Goal: Task Accomplishment & Management: Manage account settings

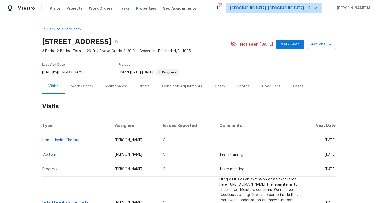
click at [84, 84] on div "Work Orders" at bounding box center [82, 86] width 22 height 5
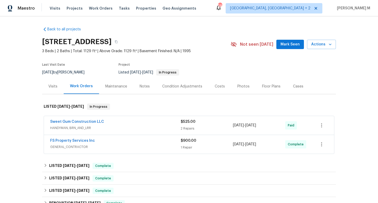
click at [73, 128] on span "HANDYMAN, BRN_AND_LRR" at bounding box center [115, 128] width 131 height 5
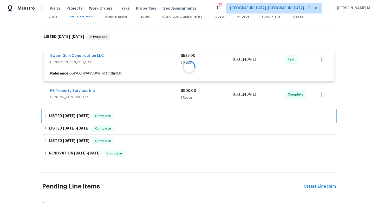
click at [69, 114] on span "6/11/25" at bounding box center [69, 116] width 12 height 4
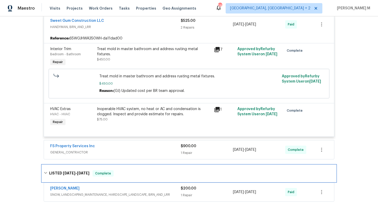
scroll to position [111, 0]
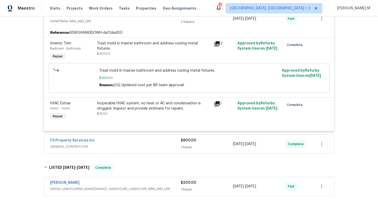
click at [70, 144] on span "GENERAL_CONTRACTOR" at bounding box center [115, 146] width 131 height 5
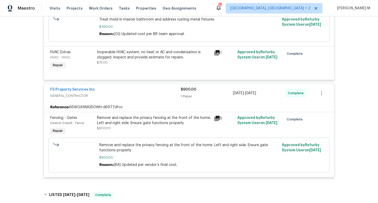
click at [67, 149] on div at bounding box center [75, 155] width 46 height 28
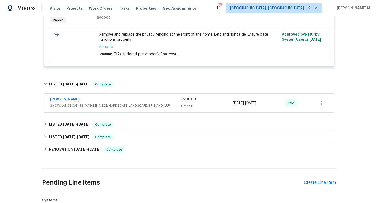
scroll to position [272, 0]
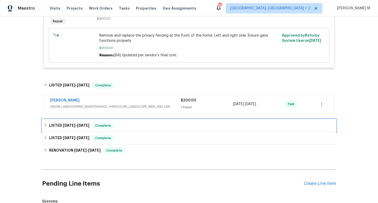
click at [71, 123] on h6 "LISTED 12/2/24 - 12/4/24" at bounding box center [69, 126] width 40 height 6
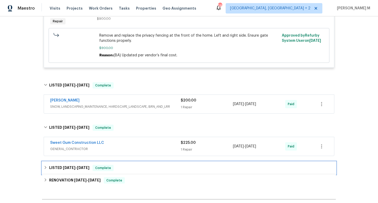
click at [73, 163] on div "LISTED 11/11/24 - 11/15/24 Complete" at bounding box center [189, 168] width 294 height 12
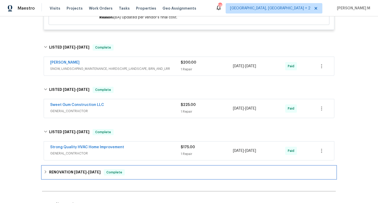
click at [74, 171] on span "9/16/24" at bounding box center [80, 173] width 12 height 4
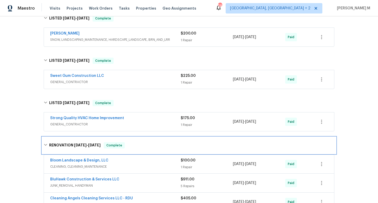
scroll to position [363, 0]
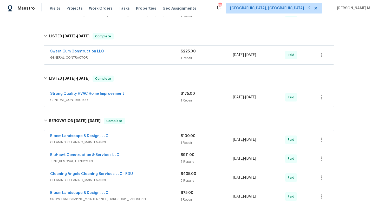
click at [75, 97] on span "GENERAL_CONTRACTOR" at bounding box center [115, 99] width 131 height 5
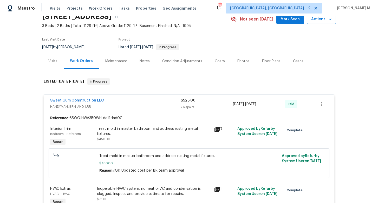
scroll to position [0, 0]
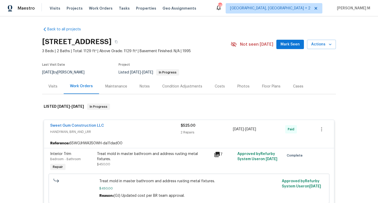
click at [115, 86] on div "Maintenance" at bounding box center [116, 86] width 22 height 5
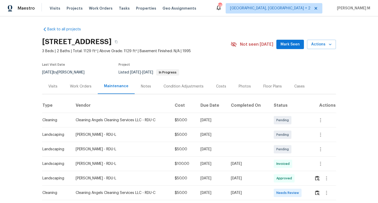
click at [106, 108] on th "Vendor" at bounding box center [120, 106] width 99 height 15
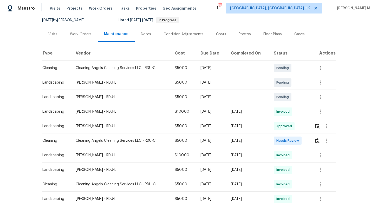
scroll to position [53, 0]
click at [331, 139] on button "button" at bounding box center [326, 140] width 12 height 12
click at [334, 141] on li "Message vendor" at bounding box center [340, 138] width 36 height 9
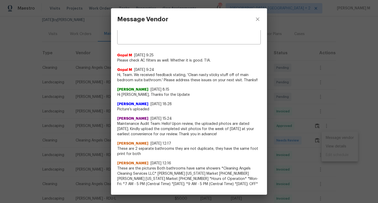
scroll to position [10, 0]
click at [326, 108] on div "Message Vendor x ​ Gopal M 7/14/25, 9:25 Please check AC filters as well. Wheth…" at bounding box center [189, 101] width 378 height 203
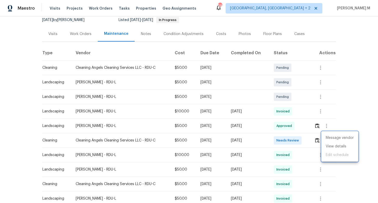
click at [136, 101] on div at bounding box center [189, 101] width 378 height 203
click at [76, 27] on div "Work Orders" at bounding box center [81, 33] width 34 height 15
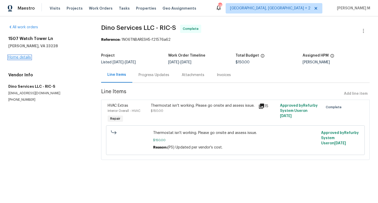
click at [15, 56] on link "Home details" at bounding box center [19, 58] width 23 height 4
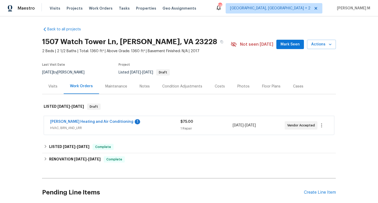
click at [72, 127] on span "HVAC, BRN_AND_LRR" at bounding box center [115, 128] width 130 height 5
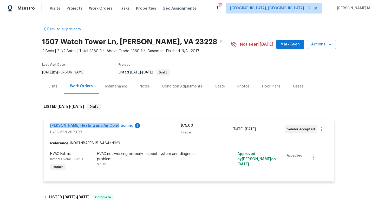
drag, startPoint x: 48, startPoint y: 122, endPoint x: 107, endPoint y: 123, distance: 59.5
click at [107, 123] on div "Mayer Heating and Air Conditioning 1 HVAC, BRN_AND_LRR $75.00 1 Repair 8/12/202…" at bounding box center [189, 129] width 290 height 19
copy link "Mayer Heating and Air Conditioning"
click at [108, 84] on div "Maintenance" at bounding box center [116, 86] width 22 height 5
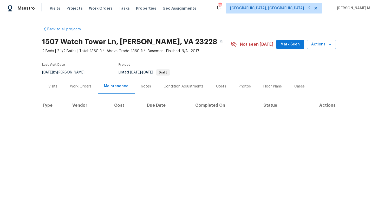
click at [87, 84] on div "Work Orders" at bounding box center [81, 86] width 22 height 5
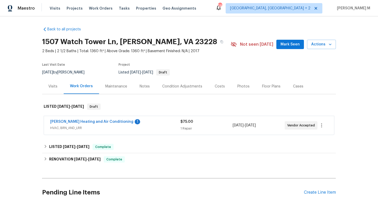
scroll to position [75, 0]
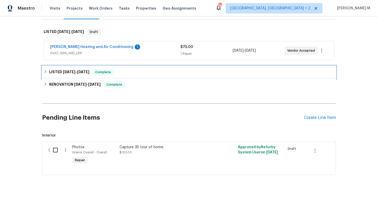
click at [68, 70] on span "7/30/25" at bounding box center [69, 72] width 12 height 4
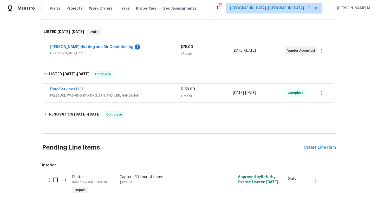
click at [70, 93] on span "PRESSURE_WASHING, PAINTING, BRN_AND_LRR, HANDYMAN" at bounding box center [115, 95] width 131 height 5
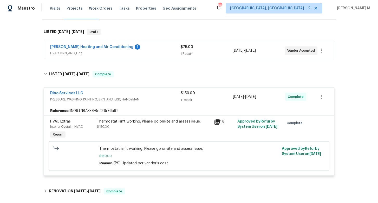
click at [76, 140] on div "Thermostat isn't working. Please go onsite and assess issue. $150.00 Reason: (P…" at bounding box center [189, 156] width 278 height 33
click at [64, 92] on link "Dino Services LLC" at bounding box center [66, 94] width 33 height 4
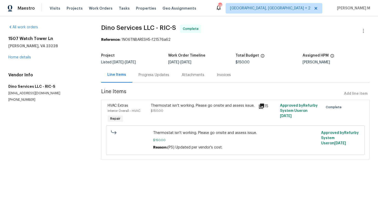
click at [136, 70] on div "Progress Updates" at bounding box center [153, 74] width 43 height 15
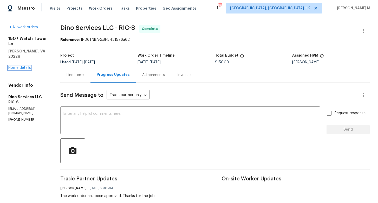
click at [17, 66] on link "Home details" at bounding box center [19, 68] width 23 height 4
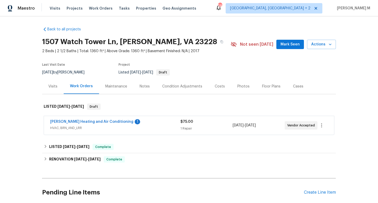
click at [71, 126] on span "HVAC, BRN_AND_LRR" at bounding box center [115, 128] width 130 height 5
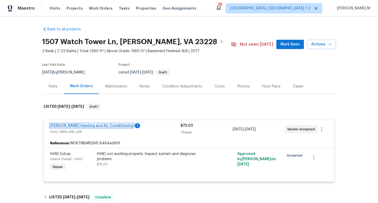
click at [75, 124] on link "Mayer Heating and Air Conditioning" at bounding box center [91, 126] width 83 height 4
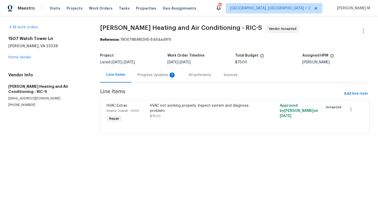
click at [131, 74] on div "Progress Updates 1" at bounding box center [156, 74] width 51 height 15
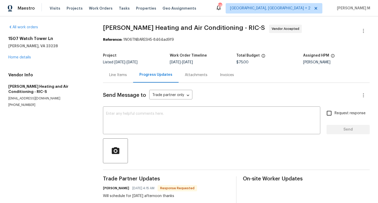
click at [117, 73] on div "Line Items" at bounding box center [118, 75] width 18 height 5
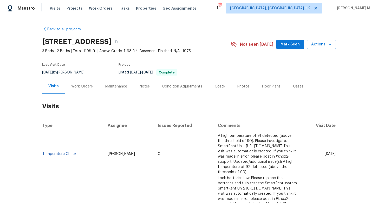
click at [103, 97] on h2 "Visits" at bounding box center [189, 106] width 294 height 24
click at [74, 94] on h2 "Visits" at bounding box center [189, 106] width 294 height 24
click at [76, 79] on div "Work Orders" at bounding box center [82, 86] width 34 height 15
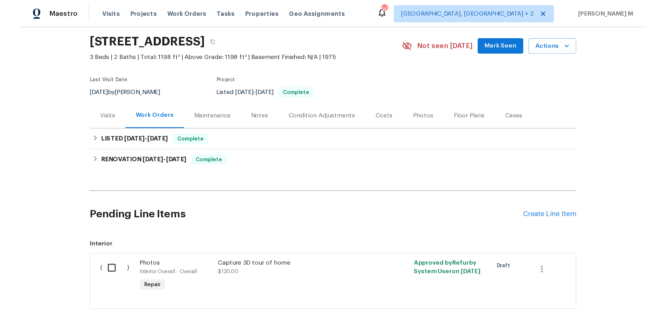
scroll to position [24, 0]
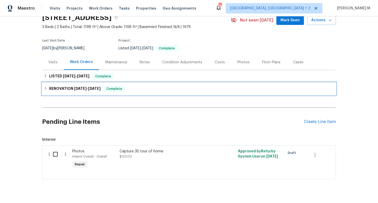
click at [71, 83] on div "RENOVATION [DATE] - [DATE] Complete" at bounding box center [189, 89] width 294 height 12
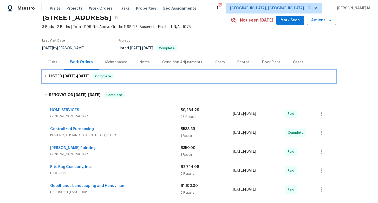
click at [71, 77] on div "LISTED [DATE] - [DATE] Complete" at bounding box center [189, 76] width 294 height 12
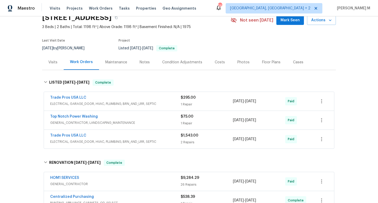
click at [85, 102] on span "ELECTRICAL, GARAGE_DOOR, HVAC, PLUMBING, BRN_AND_LRR, SEPTIC" at bounding box center [115, 103] width 131 height 5
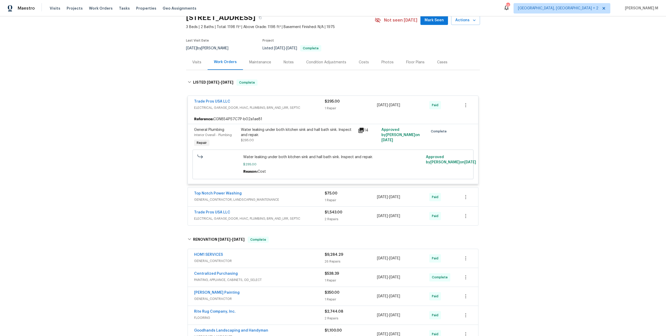
click at [154, 40] on div "Back to all projects 5024 Oak Leaf Cir, Adamsville, AL 35005 3 Beds | 2 Baths |…" at bounding box center [333, 176] width 666 height 320
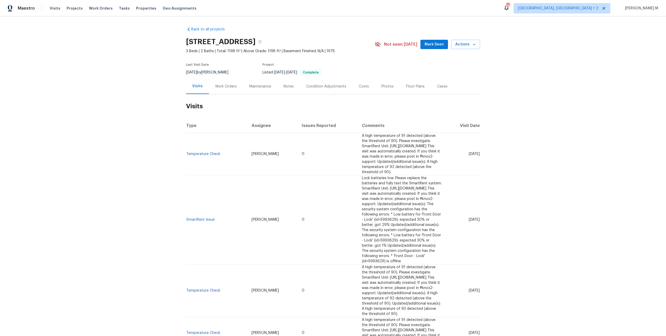
click at [224, 94] on h2 "Visits" at bounding box center [333, 106] width 294 height 24
click at [224, 87] on div "Work Orders" at bounding box center [226, 86] width 34 height 15
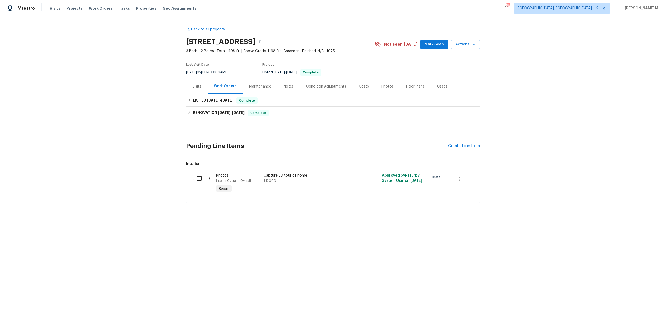
click at [214, 107] on div "RENOVATION [DATE] - [DATE] Complete" at bounding box center [333, 113] width 294 height 12
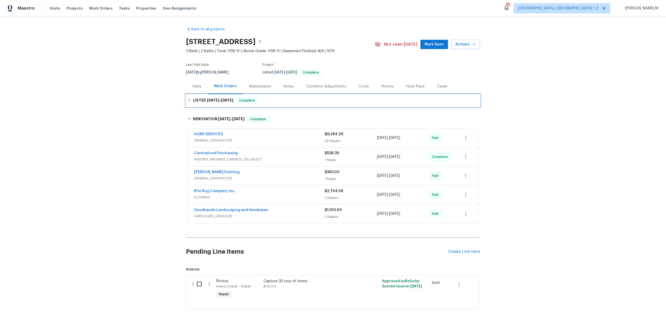
click at [211, 99] on span "[DATE]" at bounding box center [213, 101] width 12 height 4
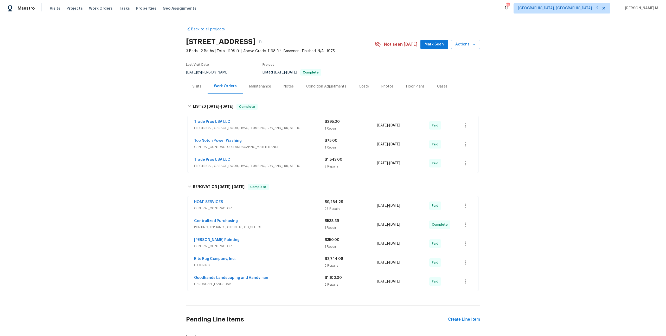
click at [166, 113] on div "Back to all projects [STREET_ADDRESS] 3 Beds | 2 Baths | Total: 1198 ft² | Abov…" at bounding box center [333, 176] width 666 height 320
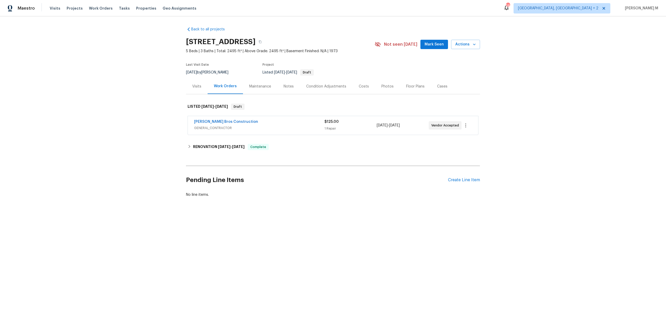
click at [201, 126] on span "GENERAL_CONTRACTOR" at bounding box center [259, 128] width 130 height 5
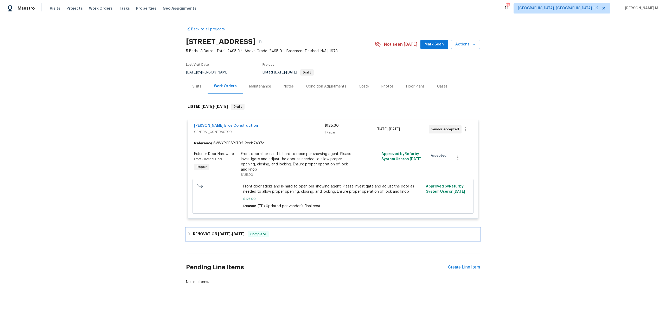
click at [229, 231] on h6 "RENOVATION 5/8/25 - 5/16/25" at bounding box center [218, 234] width 51 height 6
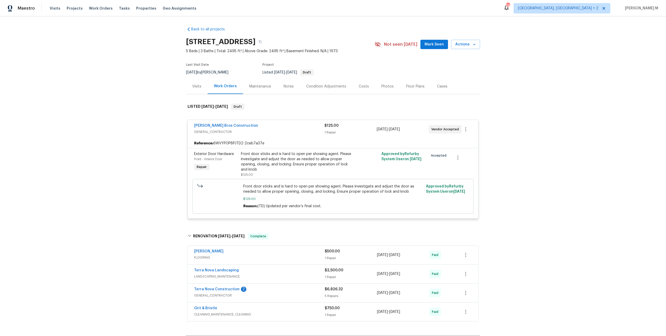
click at [208, 293] on span "GENERAL_CONTRACTOR" at bounding box center [259, 295] width 131 height 5
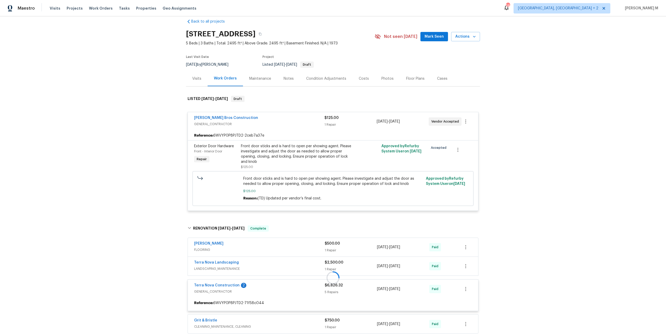
scroll to position [9, 0]
click at [206, 312] on div at bounding box center [333, 276] width 294 height 115
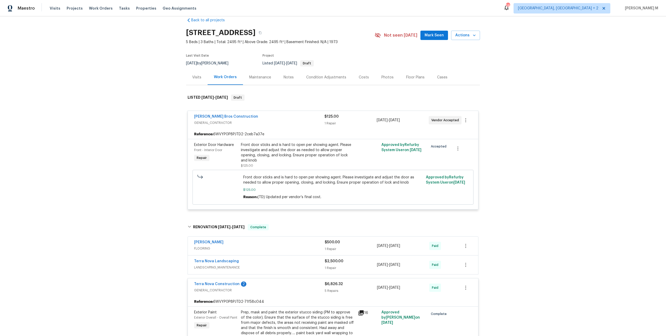
click at [206, 323] on span "Repair" at bounding box center [201, 325] width 14 height 5
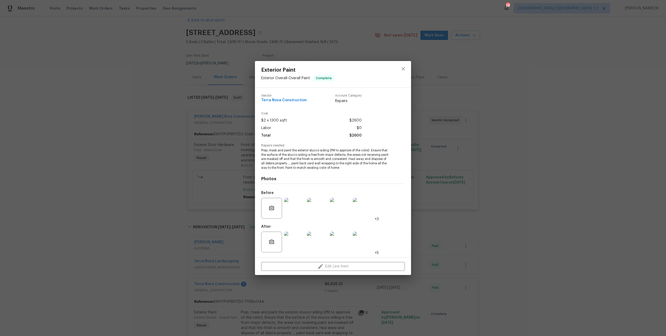
click at [188, 200] on div "Exterior Paint Exterior Overall - Overall Paint Complete Vendor Terra Nova Cons…" at bounding box center [333, 168] width 666 height 336
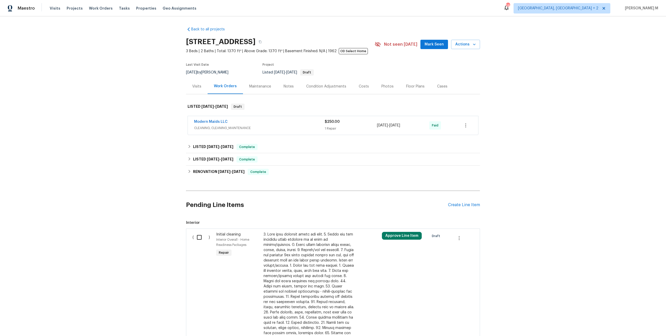
click at [204, 126] on span "CLEANING, CLEANING_MAINTENANCE" at bounding box center [259, 128] width 131 height 5
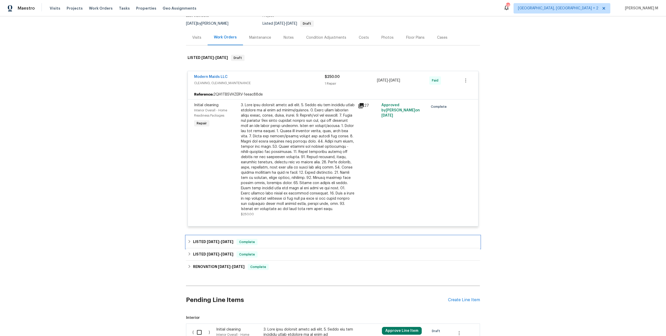
click at [201, 239] on h6 "LISTED 1/16/25 - 1/24/25" at bounding box center [213, 242] width 40 height 6
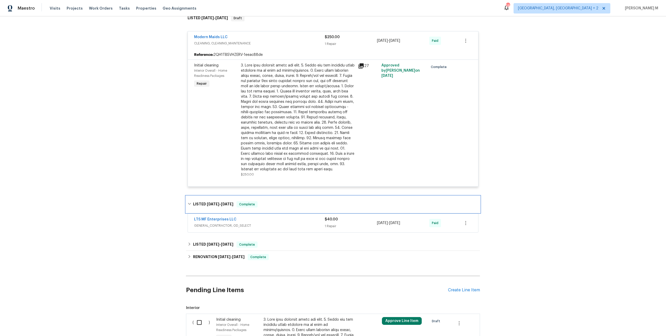
scroll to position [89, 0]
click at [201, 241] on h6 "LISTED 12/7/24 - 12/9/24" at bounding box center [213, 244] width 40 height 6
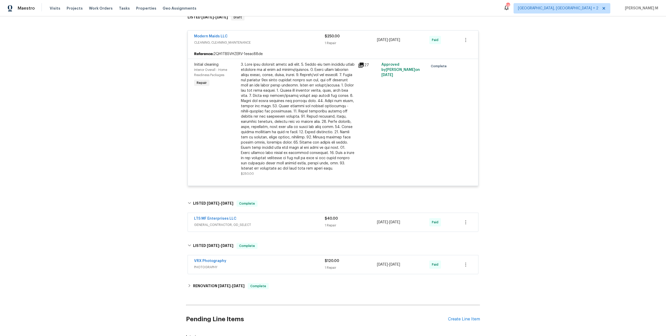
click at [212, 218] on div "LTS MF Enterprises LLC GENERAL_CONTRACTOR, OD_SELECT" at bounding box center [259, 222] width 131 height 12
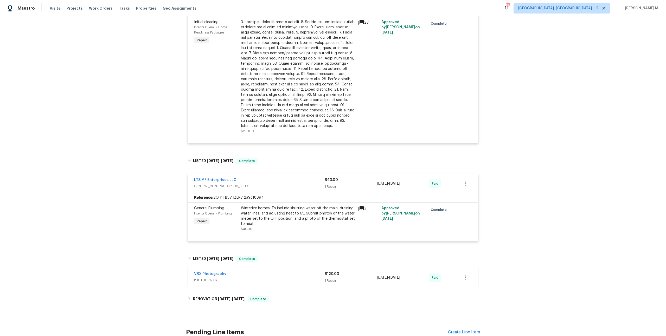
scroll to position [168, 0]
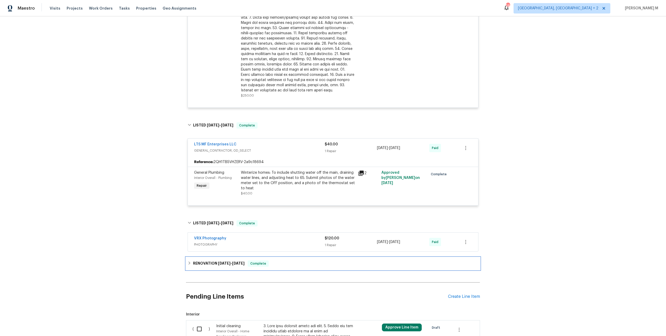
click at [221, 258] on div "RENOVATION 8/16/24 - 10/30/24 Complete" at bounding box center [333, 264] width 294 height 12
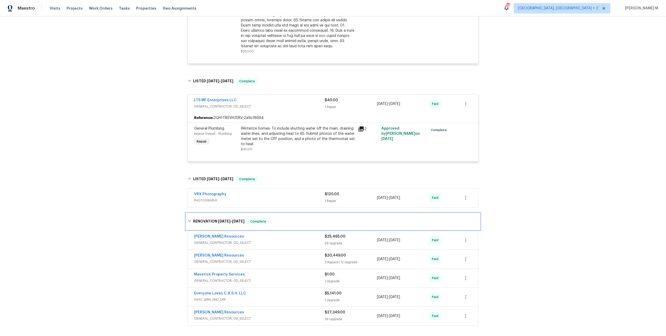
scroll to position [214, 0]
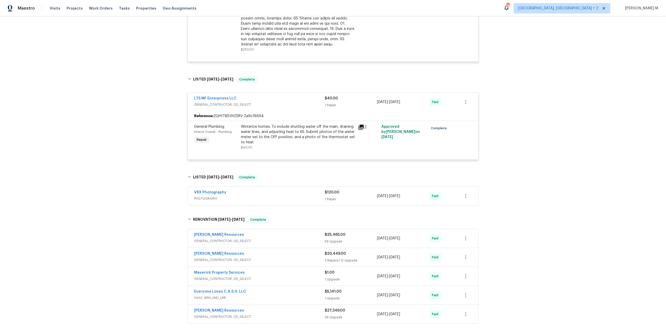
click at [219, 251] on div "Lawrence Resources" at bounding box center [259, 254] width 131 height 6
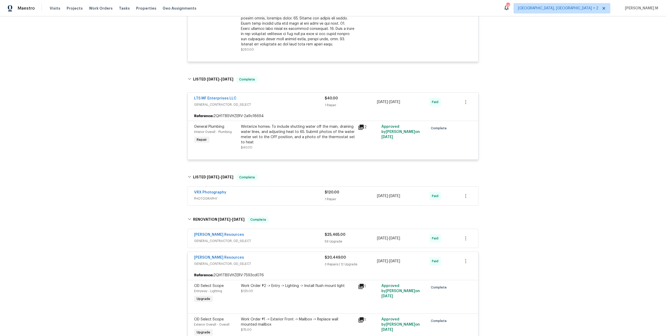
scroll to position [0, 0]
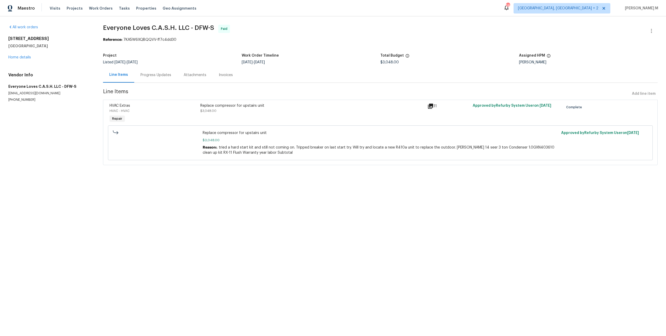
click at [151, 61] on div "Listed [DATE] - [DATE]" at bounding box center [172, 63] width 139 height 4
click at [23, 56] on link "Home details" at bounding box center [19, 58] width 23 height 4
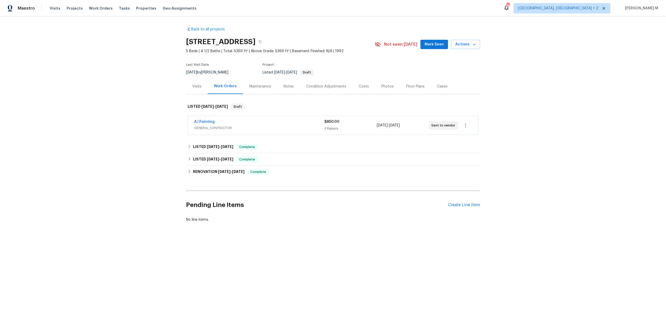
click at [208, 128] on div "AJ Painting GENERAL_CONTRACTOR" at bounding box center [259, 125] width 130 height 12
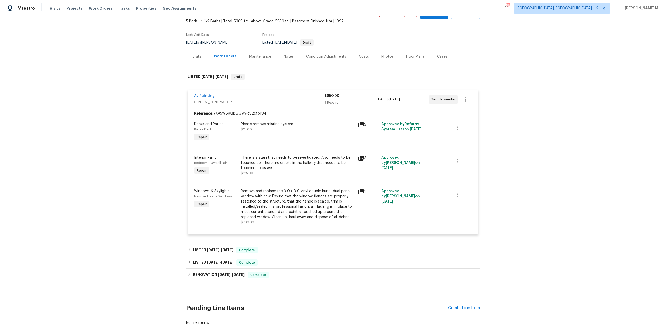
scroll to position [47, 0]
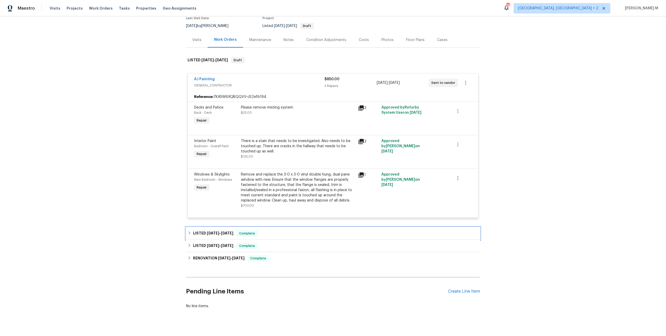
click at [202, 231] on h6 "LISTED [DATE] - [DATE]" at bounding box center [213, 234] width 40 height 6
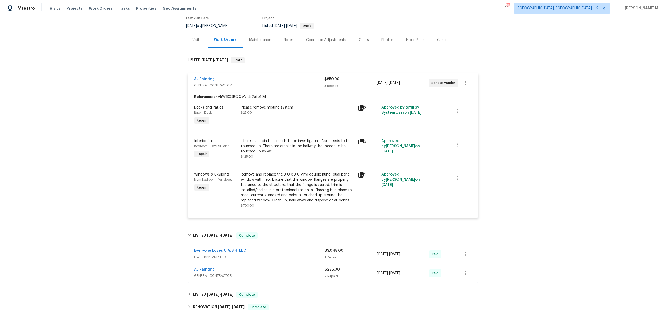
click at [198, 272] on div "AJ Painting GENERAL_CONTRACTOR" at bounding box center [259, 273] width 131 height 12
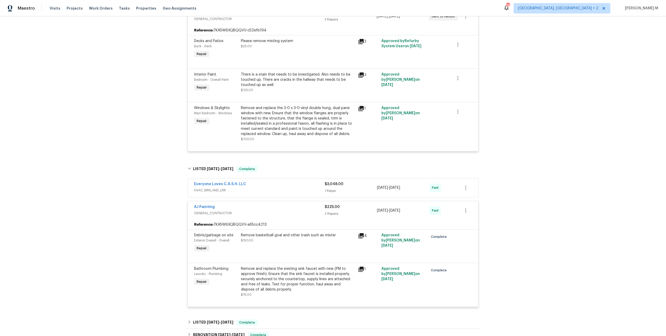
scroll to position [186, 0]
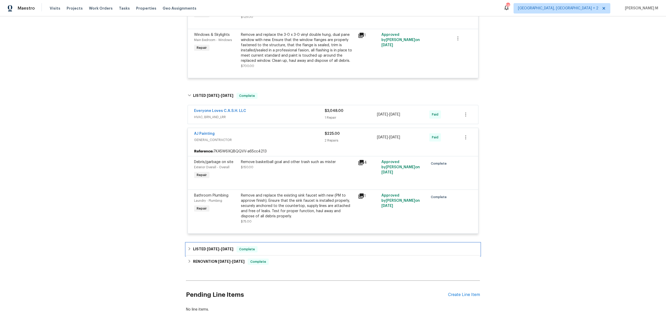
click at [219, 246] on h6 "LISTED 5/31/25 - 6/2/25" at bounding box center [213, 249] width 40 height 6
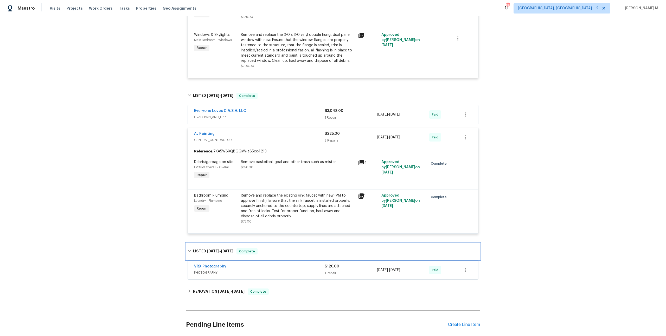
scroll to position [215, 0]
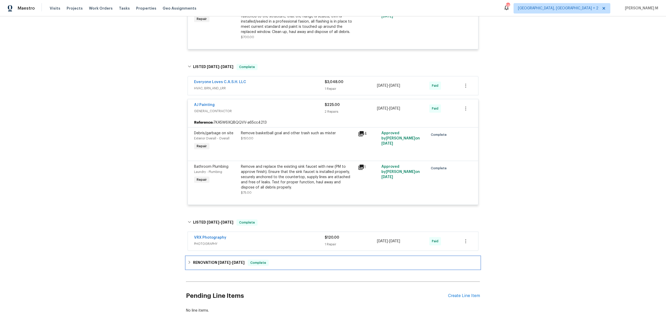
click at [213, 260] on h6 "RENOVATION 5/5/25 - 6/5/25" at bounding box center [218, 263] width 51 height 6
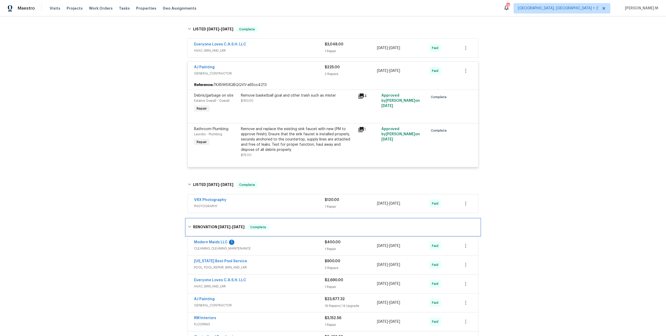
scroll to position [259, 0]
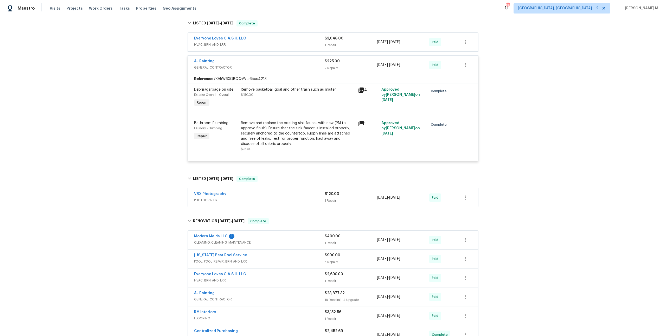
click at [225, 240] on span "CLEANING, CLEANING_MAINTENANCE" at bounding box center [259, 242] width 131 height 5
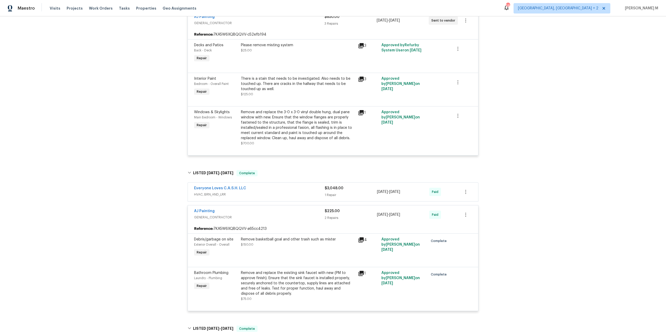
scroll to position [0, 0]
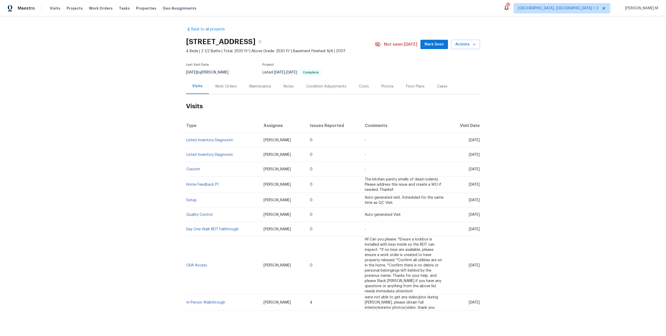
click at [220, 88] on div "Work Orders" at bounding box center [226, 86] width 34 height 15
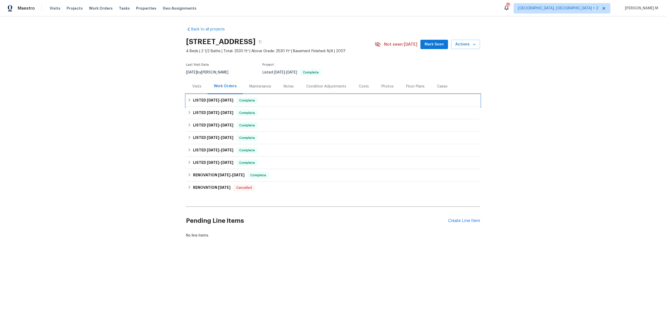
click at [213, 100] on h6 "LISTED 7/7/25 - 7/9/25" at bounding box center [213, 100] width 40 height 6
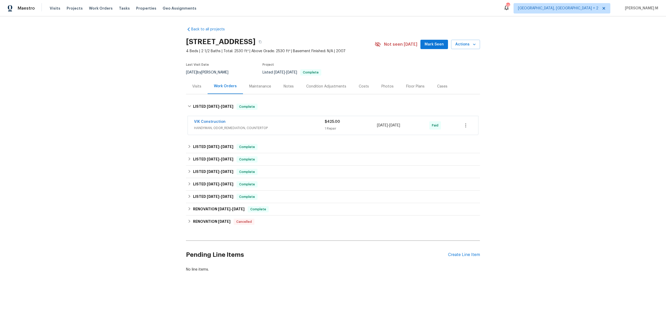
click at [209, 126] on span "HANDYMAN, ODOR_REMEDIATION, COUNTERTOP" at bounding box center [259, 128] width 131 height 5
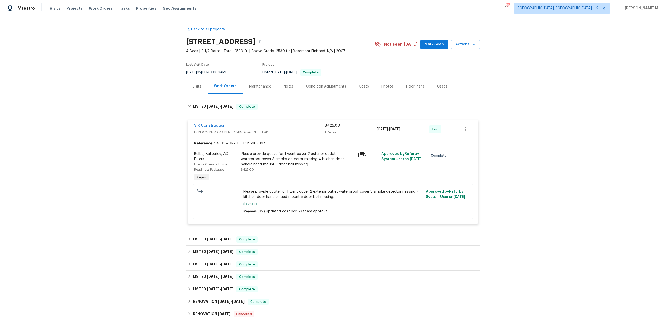
click at [210, 223] on div "Back to all projects 103 Nut Leaf Ln, Greenville, SC 29605 4 Beds | 2 1/2 Baths…" at bounding box center [333, 196] width 294 height 347
click at [208, 238] on span "6/27/25" at bounding box center [213, 240] width 12 height 4
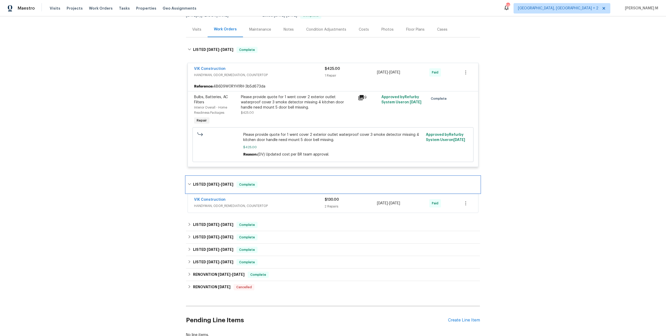
scroll to position [58, 0]
click at [218, 203] on span "HANDYMAN, ODOR_REMEDIATION, COUNTERTOP" at bounding box center [259, 205] width 131 height 5
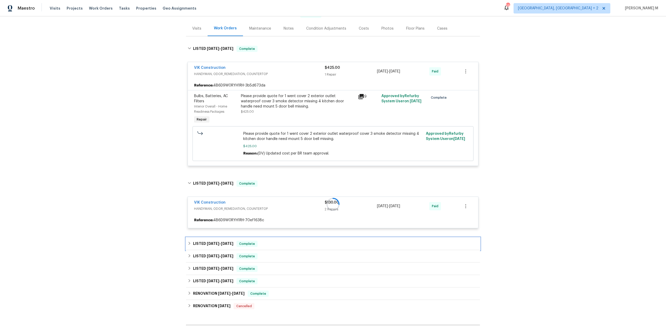
click at [213, 242] on span "3/28/25" at bounding box center [213, 244] width 12 height 4
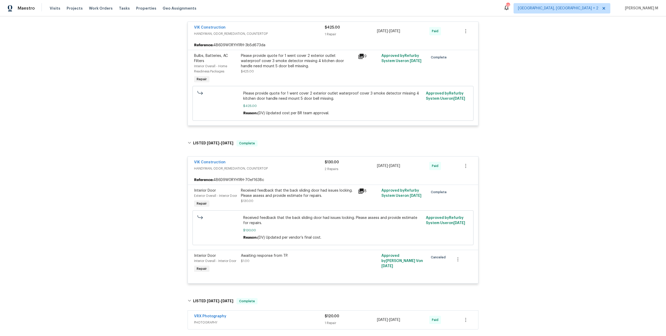
click at [213, 232] on div "Received feedback that the back sliding door had issues locking. Please assess …" at bounding box center [332, 228] width 281 height 35
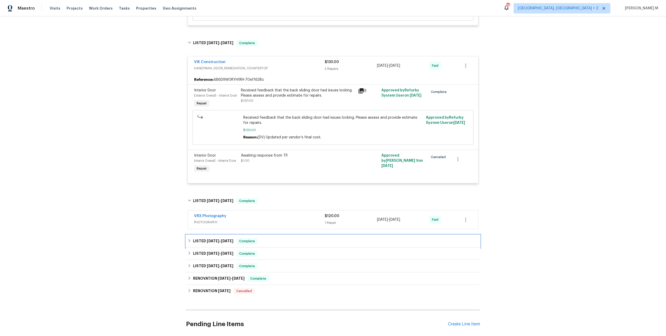
click at [214, 238] on h6 "LISTED 3/28/25 - 6/20/25" at bounding box center [213, 241] width 40 height 6
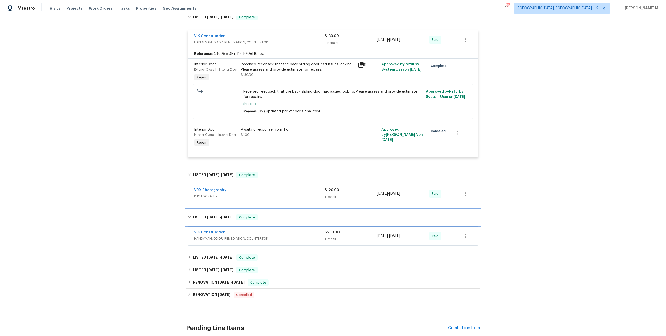
scroll to position [229, 0]
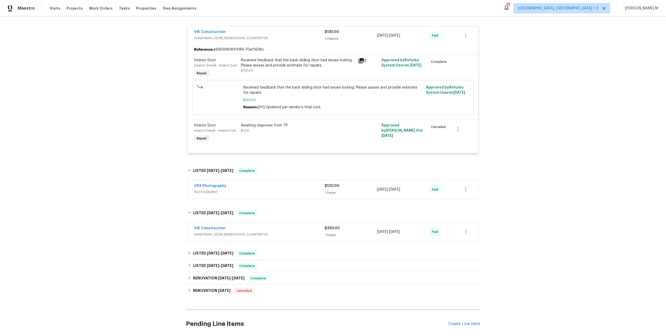
click at [214, 224] on div "VIK Construction HANDYMAN, ODOR_REMEDIATION, COUNTERTOP $250.00 1 Repair 6/18/2…" at bounding box center [333, 232] width 290 height 19
click at [220, 232] on span "HANDYMAN, ODOR_REMEDIATION, COUNTERTOP" at bounding box center [259, 234] width 131 height 5
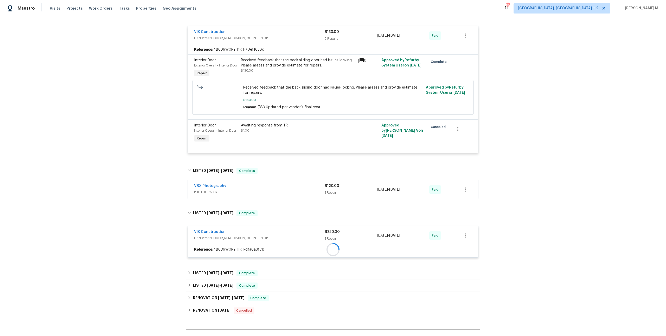
scroll to position [271, 0]
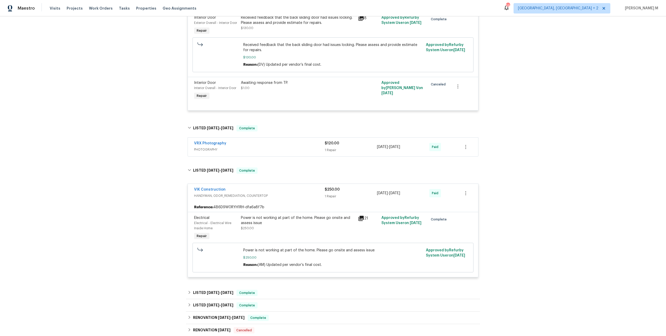
click at [214, 219] on div "Electrical Electrical - Electrical Wire Inside Home Repair" at bounding box center [215, 228] width 47 height 29
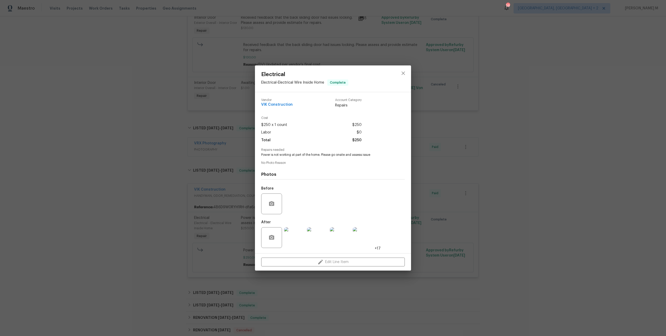
click at [214, 219] on div "Electrical Electrical - Electrical Wire Inside Home Complete Vendor VIK Constru…" at bounding box center [333, 168] width 666 height 336
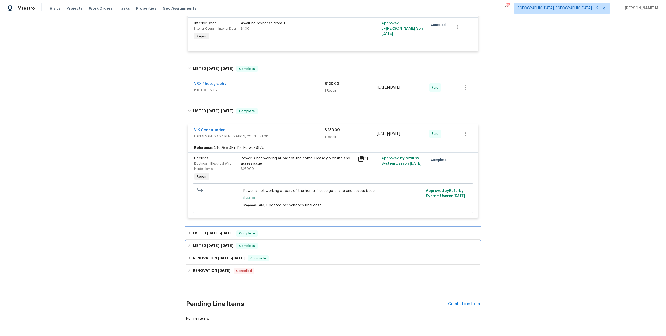
click at [211, 232] on span "3/28/25" at bounding box center [213, 234] width 12 height 4
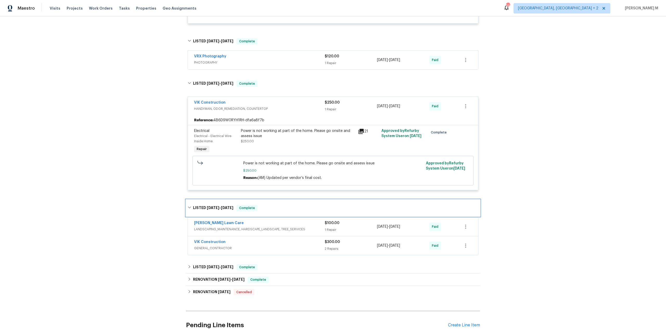
scroll to position [359, 0]
click at [214, 236] on div "VIK Construction GENERAL_CONTRACTOR $300.00 2 Repairs 5/28/2025 - 5/30/2025 Paid" at bounding box center [333, 245] width 290 height 19
click at [223, 246] on span "GENERAL_CONTRACTOR" at bounding box center [259, 248] width 131 height 5
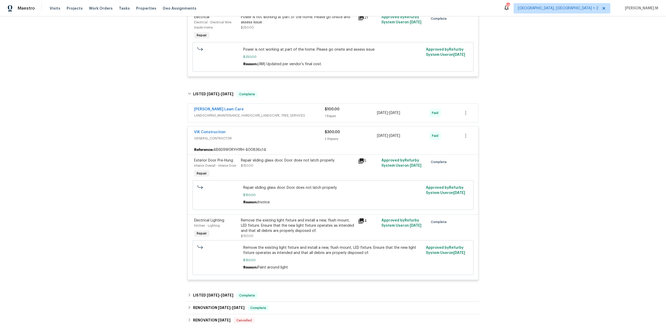
scroll to position [520, 0]
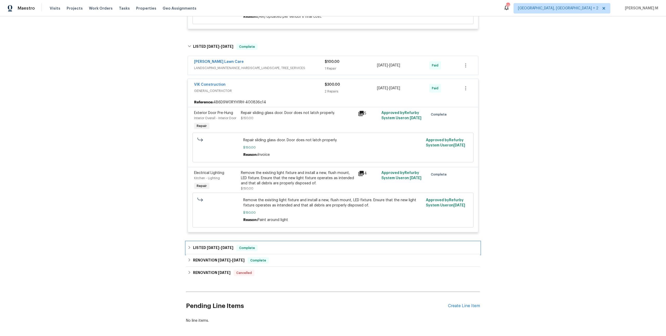
click at [220, 242] on div "LISTED 3/28/25 - 4/29/25 Complete" at bounding box center [333, 248] width 294 height 12
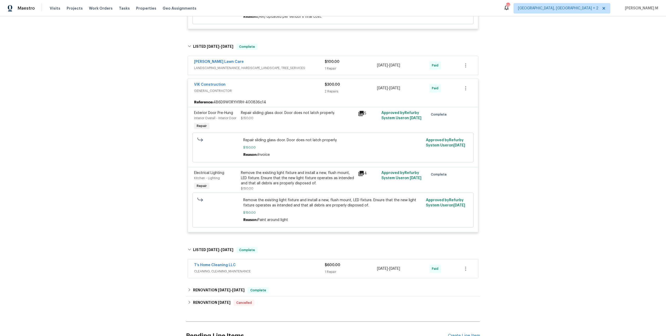
click at [220, 269] on span "CLEANING, CLEANING_MAINTENANCE" at bounding box center [259, 271] width 131 height 5
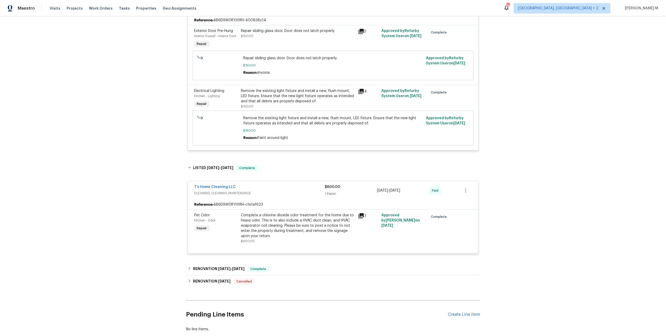
scroll to position [605, 0]
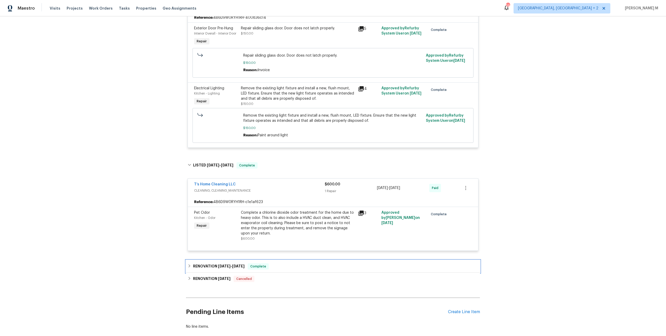
click at [209, 264] on h6 "RENOVATION 3/17/25 - 3/24/25" at bounding box center [218, 267] width 51 height 6
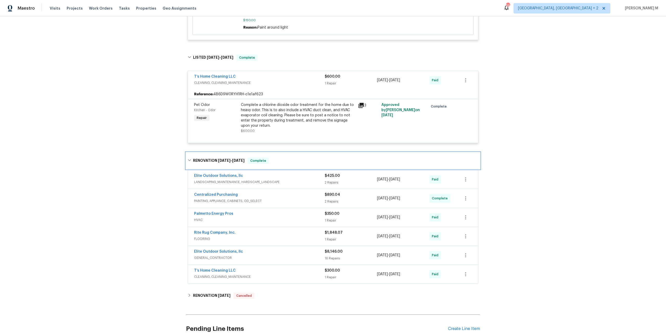
scroll to position [713, 0]
click at [199, 236] on span "FLOORING" at bounding box center [259, 238] width 131 height 5
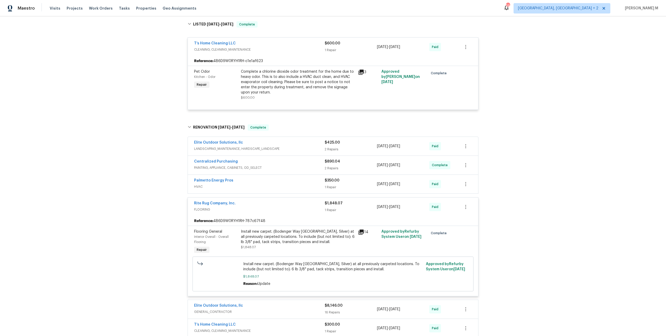
scroll to position [815, 0]
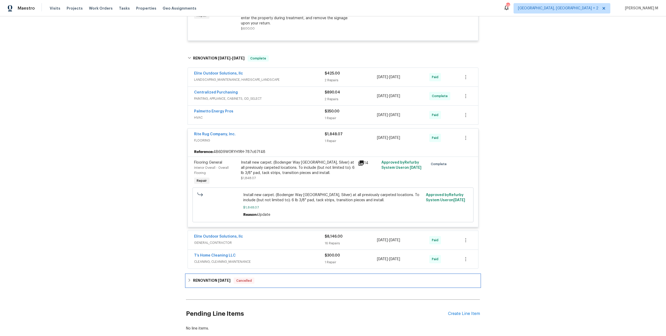
click at [217, 275] on div "RENOVATION 2/28/25 Cancelled" at bounding box center [333, 281] width 294 height 12
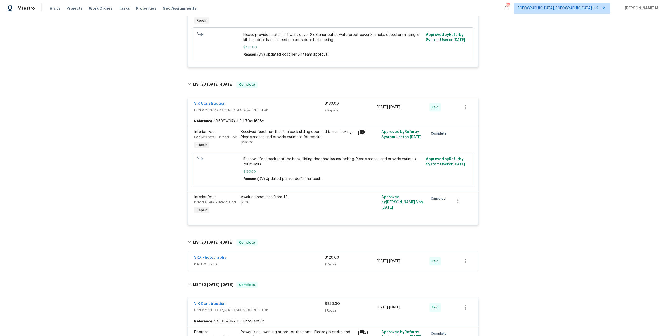
scroll to position [0, 0]
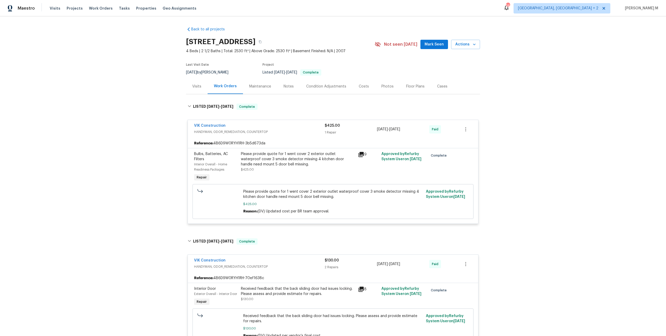
click at [266, 86] on div "Maintenance" at bounding box center [260, 86] width 22 height 5
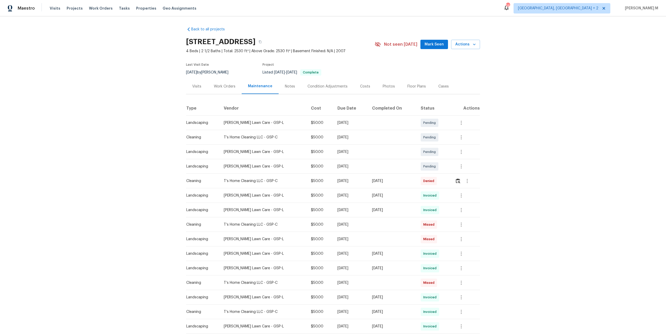
click at [384, 84] on div "Photos" at bounding box center [388, 86] width 12 height 5
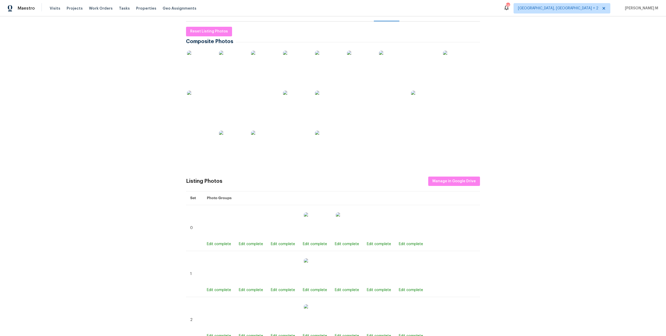
scroll to position [74, 0]
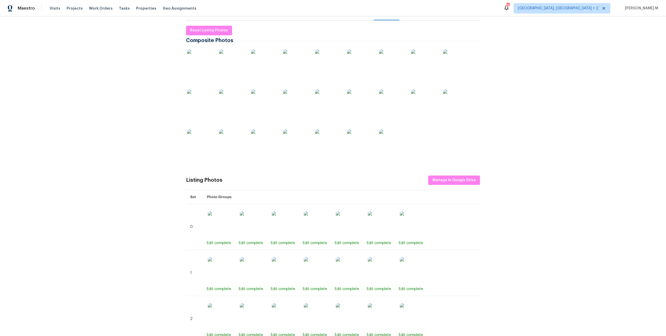
click at [450, 65] on img at bounding box center [456, 63] width 26 height 26
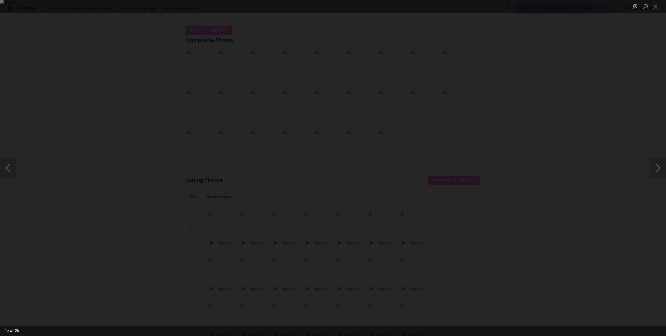
click at [528, 141] on div "Lightbox" at bounding box center [333, 168] width 666 height 336
click at [614, 179] on div "Lightbox" at bounding box center [333, 168] width 666 height 336
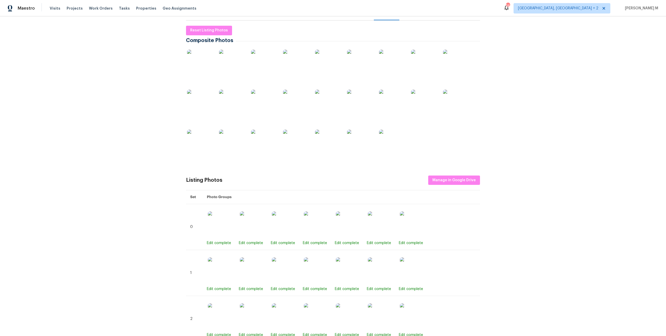
scroll to position [0, 0]
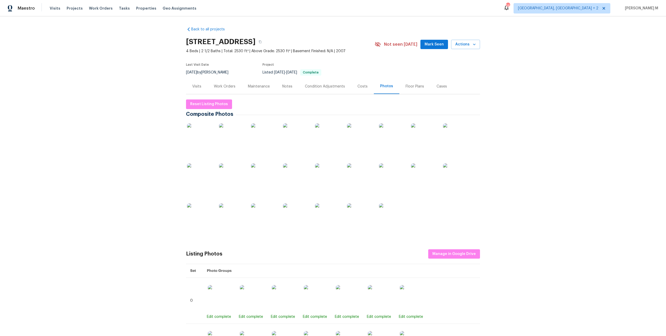
click at [225, 84] on div "Work Orders" at bounding box center [225, 86] width 22 height 5
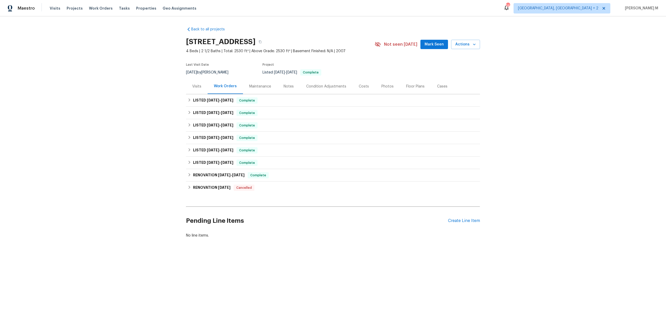
click at [257, 84] on div "Maintenance" at bounding box center [260, 86] width 22 height 5
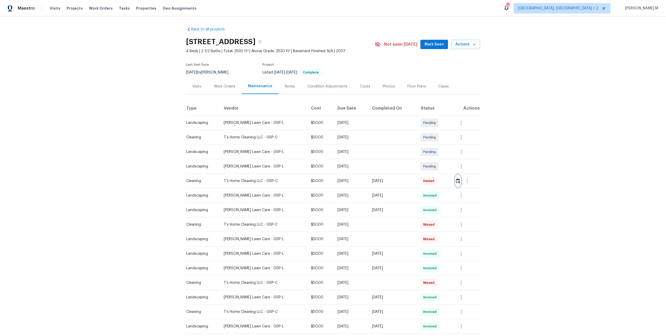
click at [458, 179] on img "button" at bounding box center [457, 181] width 4 height 5
click at [467, 178] on icon "button" at bounding box center [467, 181] width 6 height 6
click at [468, 177] on li "Message vendor" at bounding box center [479, 178] width 36 height 9
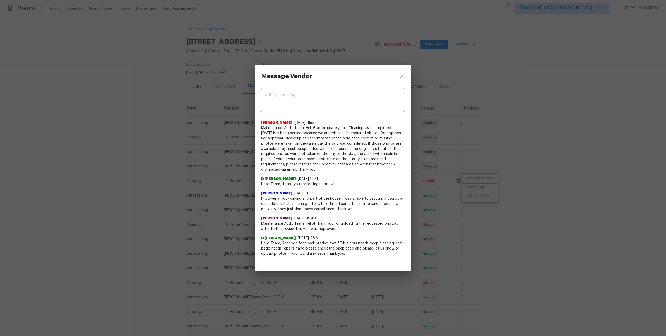
click at [462, 244] on div "Message Vendor x ​ Saravanan Thiagarajan 8/11/25, 15:5 Maintenance Audit Team: …" at bounding box center [333, 168] width 666 height 336
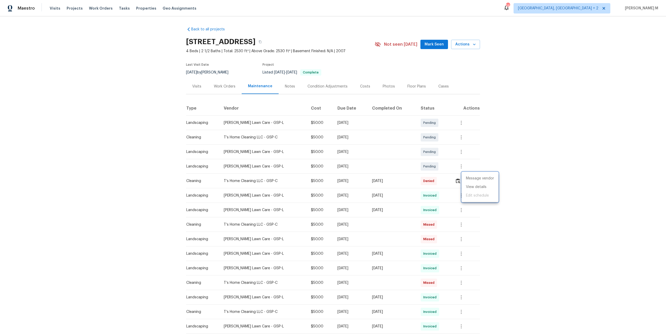
click at [457, 177] on div at bounding box center [333, 168] width 666 height 336
click at [457, 181] on img "button" at bounding box center [457, 181] width 4 height 5
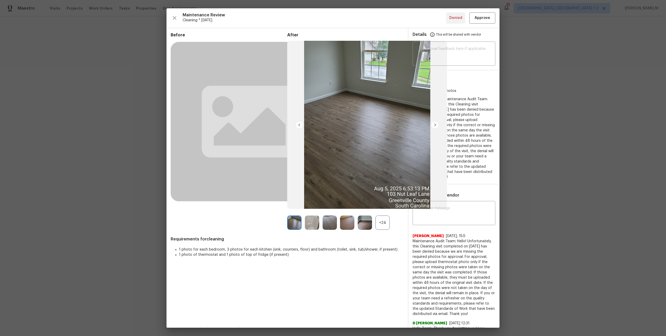
click at [385, 223] on div "+24" at bounding box center [382, 223] width 14 height 14
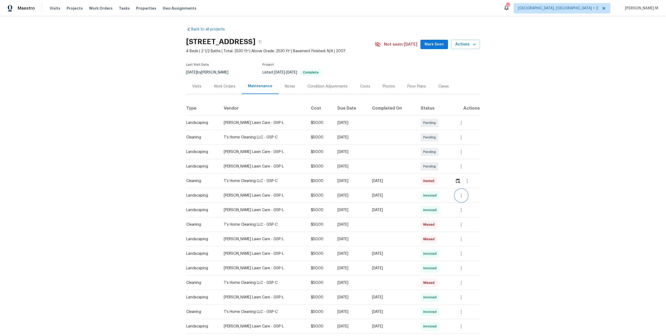
click at [461, 194] on icon "button" at bounding box center [460, 196] width 1 height 4
click at [415, 206] on div at bounding box center [333, 168] width 666 height 336
click at [463, 222] on icon "button" at bounding box center [461, 225] width 6 height 6
click at [388, 230] on div at bounding box center [333, 168] width 666 height 336
click at [461, 312] on icon "button" at bounding box center [461, 312] width 6 height 6
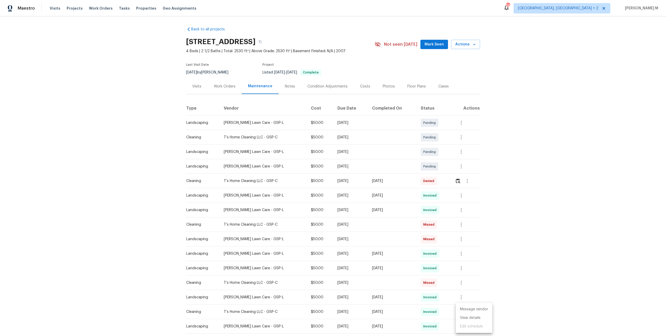
click at [461, 312] on li "Message vendor" at bounding box center [473, 309] width 36 height 9
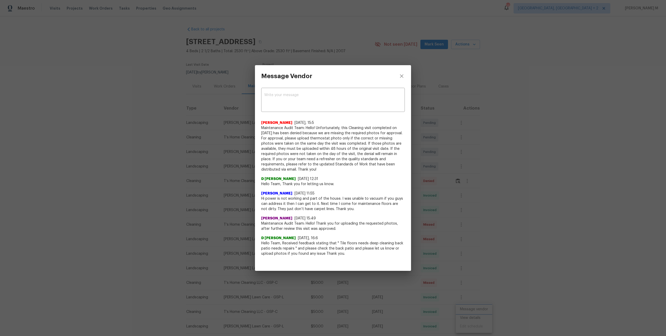
click at [455, 205] on div "Message Vendor x ​ Saravanan Thiagarajan 8/11/25, 15:5 Maintenance Audit Team: …" at bounding box center [333, 168] width 666 height 336
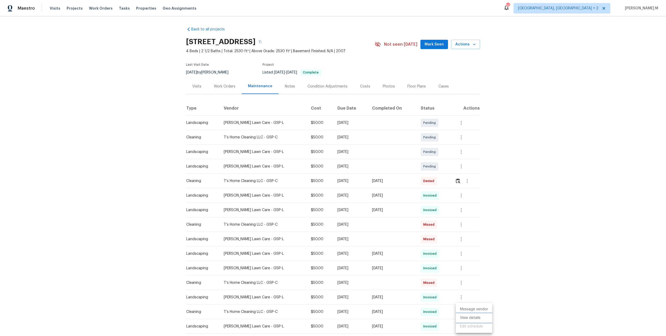
click at [465, 320] on li "View details" at bounding box center [473, 318] width 36 height 9
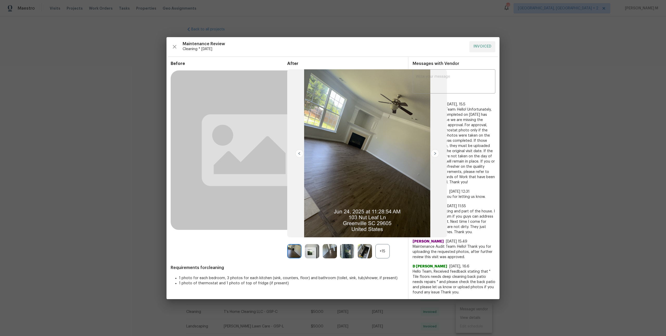
click at [385, 257] on div "+15" at bounding box center [382, 251] width 14 height 14
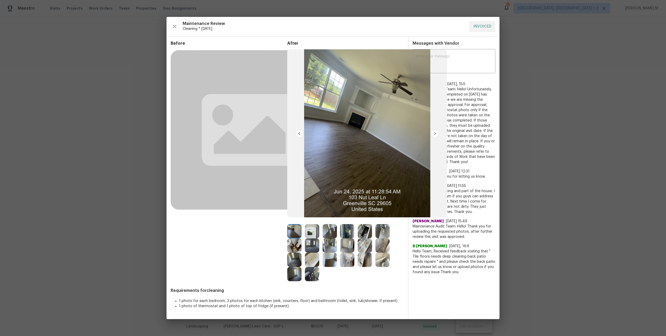
click at [331, 231] on img at bounding box center [329, 231] width 14 height 14
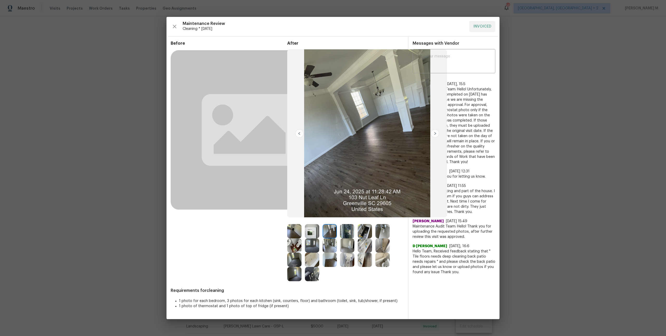
click at [342, 232] on img at bounding box center [347, 231] width 14 height 14
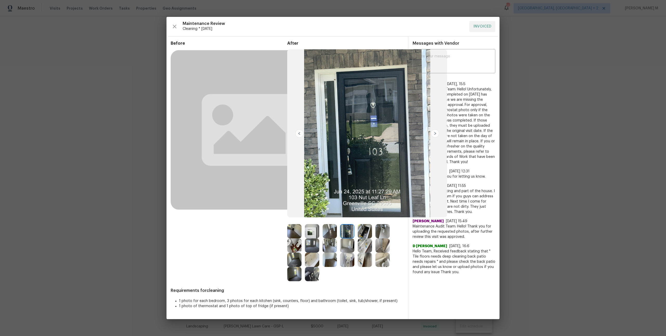
click at [359, 237] on img at bounding box center [364, 231] width 14 height 14
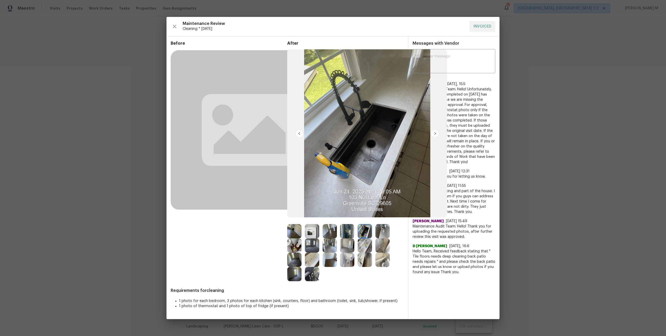
click at [345, 236] on img at bounding box center [347, 231] width 14 height 14
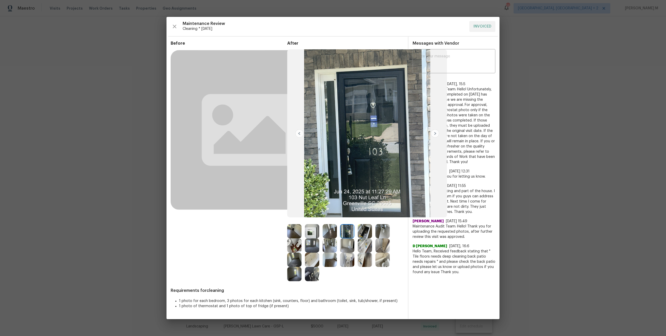
click at [328, 246] on img at bounding box center [329, 246] width 14 height 14
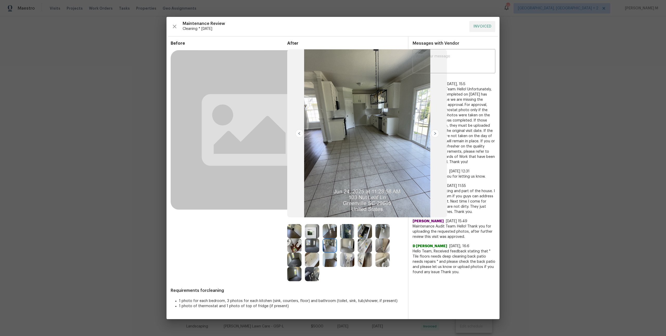
click at [296, 261] on img at bounding box center [294, 260] width 14 height 14
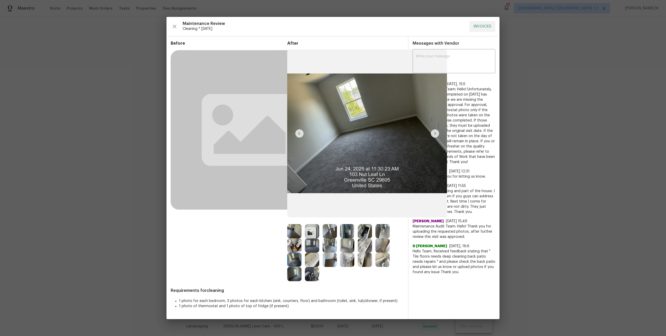
click at [376, 230] on img at bounding box center [382, 231] width 14 height 14
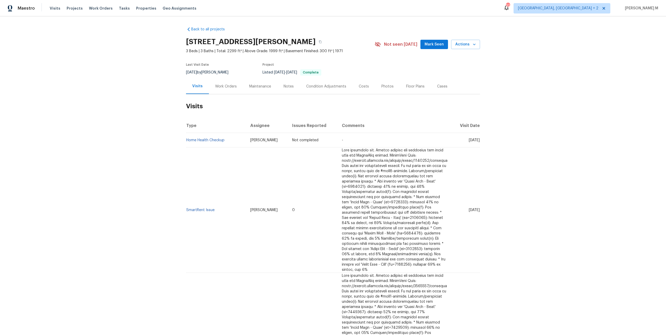
click at [222, 80] on div "Work Orders" at bounding box center [226, 86] width 34 height 15
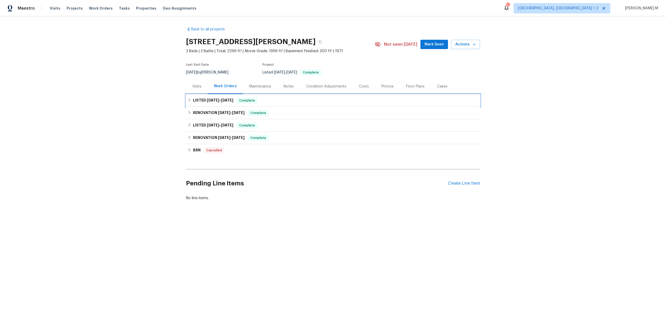
click at [215, 99] on span "[DATE]" at bounding box center [213, 101] width 12 height 4
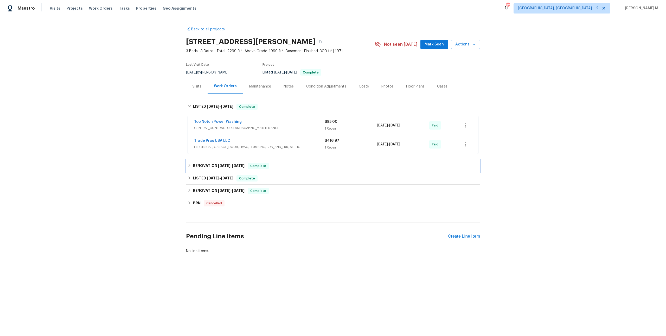
click at [218, 164] on span "[DATE]" at bounding box center [224, 166] width 12 height 4
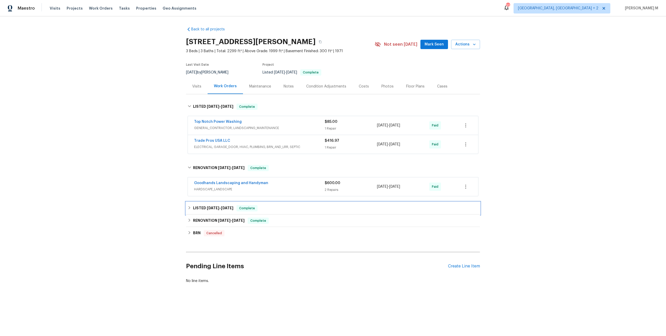
click at [202, 206] on h6 "LISTED [DATE] - [DATE]" at bounding box center [213, 208] width 40 height 6
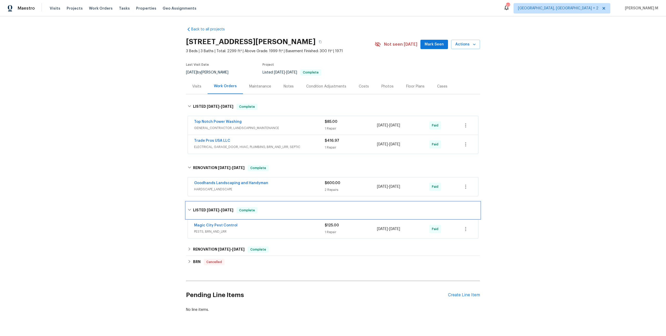
scroll to position [4, 0]
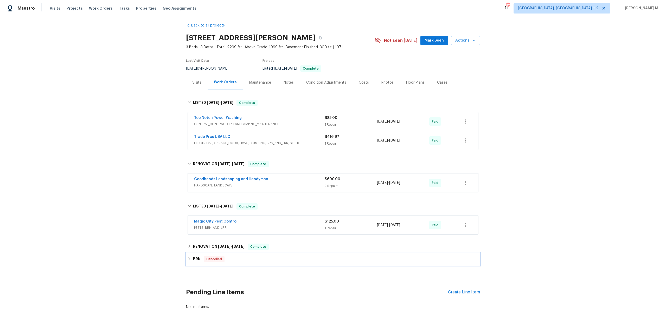
click at [201, 253] on div "BRN Cancelled" at bounding box center [333, 259] width 294 height 12
click at [201, 244] on h6 "RENOVATION [DATE] - [DATE]" at bounding box center [218, 247] width 51 height 6
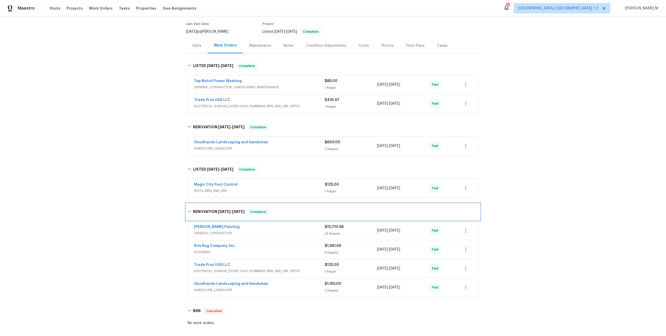
scroll to position [41, 0]
click at [201, 249] on span "FLOORING" at bounding box center [259, 251] width 131 height 5
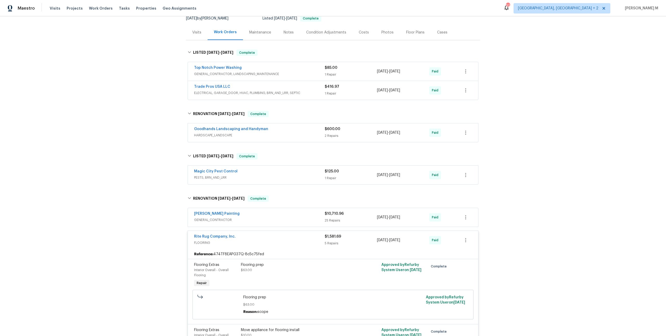
scroll to position [54, 0]
click at [218, 235] on link "Rite Rug Company, Inc." at bounding box center [215, 237] width 42 height 4
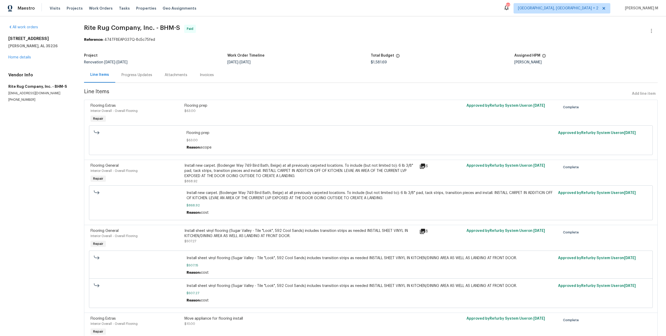
click at [140, 78] on div "Progress Updates" at bounding box center [136, 74] width 43 height 15
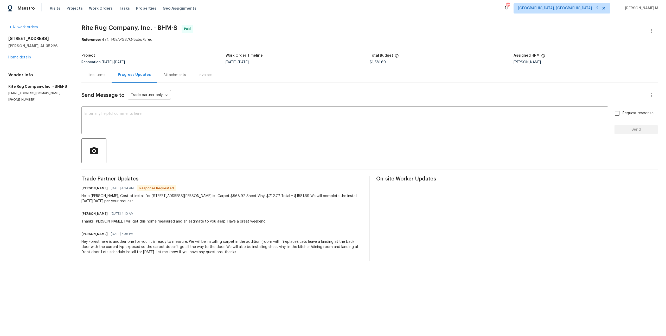
click at [93, 75] on div "Line Items" at bounding box center [97, 75] width 18 height 5
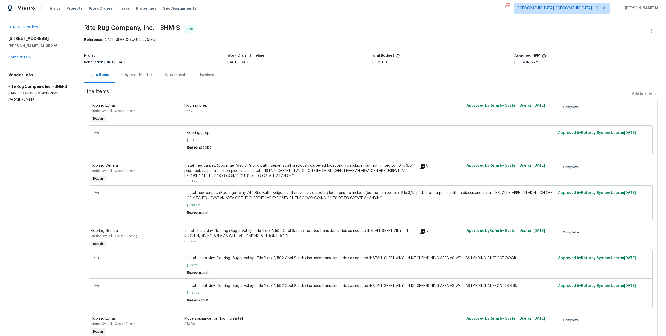
click at [290, 186] on div "Install new carpet. (Bodenger Way 749 Bird Bath, Beige) at all previously carpe…" at bounding box center [370, 203] width 563 height 35
click at [293, 177] on div "Install new carpet. (Bodenger Way 749 Bird Bath, Beige) at all previously carpe…" at bounding box center [300, 173] width 232 height 21
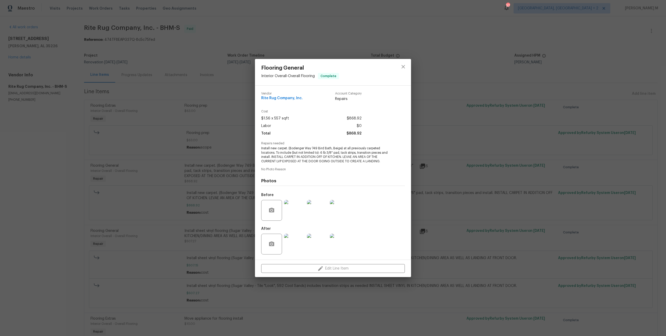
click at [296, 246] on img at bounding box center [294, 244] width 21 height 21
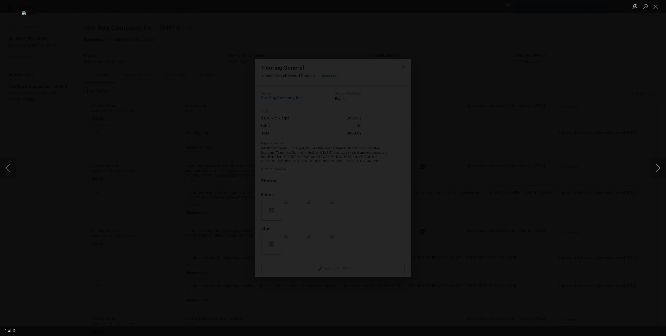
click at [659, 173] on button "Next image" at bounding box center [658, 168] width 16 height 21
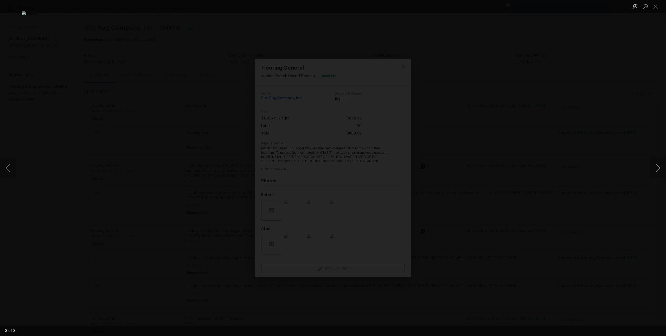
click at [657, 168] on button "Next image" at bounding box center [658, 168] width 16 height 21
click at [598, 82] on div "Lightbox" at bounding box center [333, 168] width 666 height 336
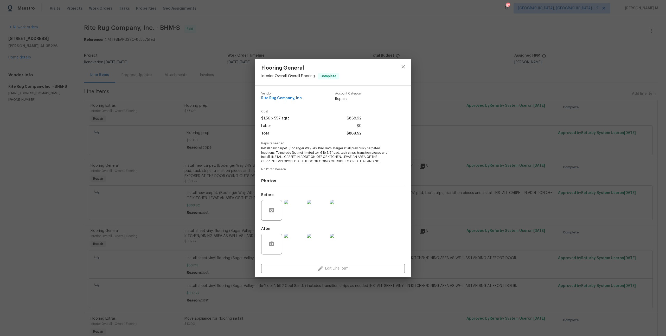
click at [317, 239] on img at bounding box center [317, 244] width 21 height 21
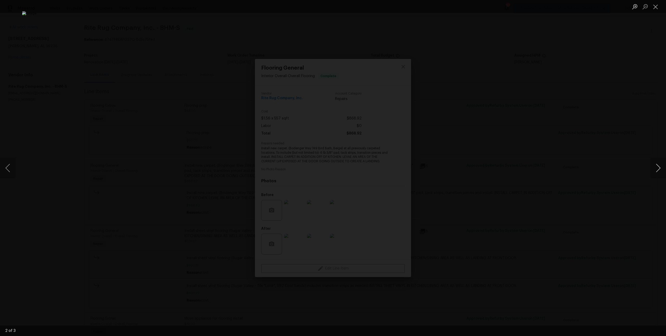
click at [663, 170] on button "Next image" at bounding box center [658, 168] width 16 height 21
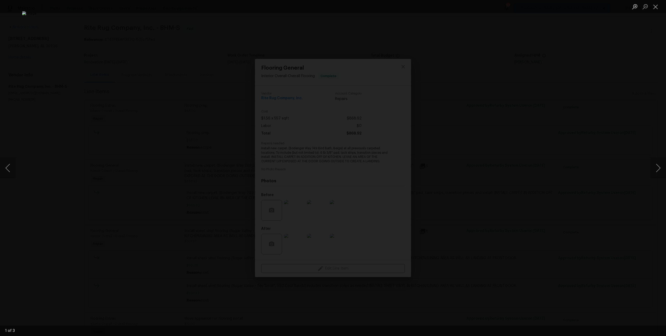
click at [595, 99] on div "Lightbox" at bounding box center [333, 168] width 666 height 336
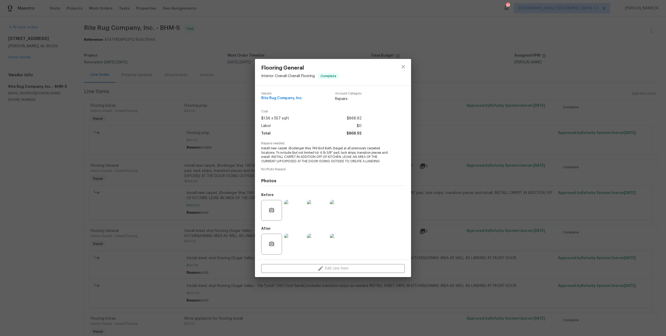
click at [617, 53] on div "Flooring General Interior Overall - Overall Flooring Complete Vendor Rite Rug C…" at bounding box center [333, 168] width 666 height 336
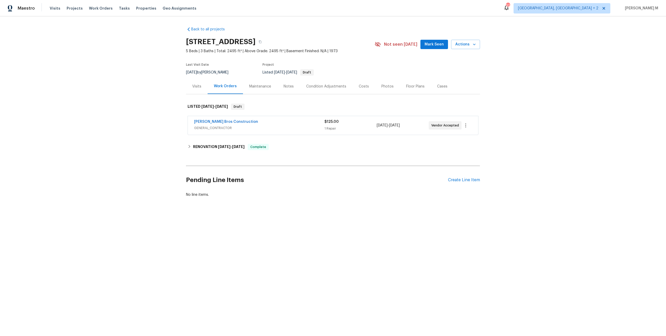
click at [218, 126] on span "GENERAL_CONTRACTOR" at bounding box center [259, 128] width 130 height 5
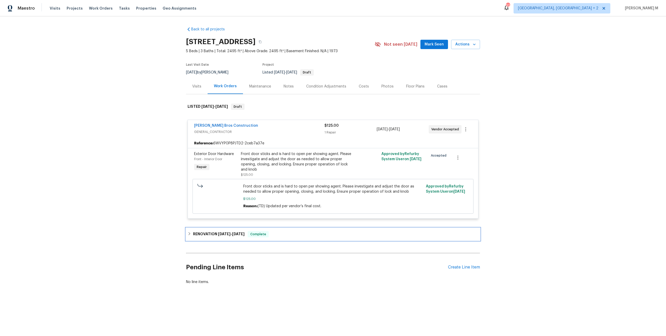
click at [220, 232] on span "5/8/25" at bounding box center [224, 234] width 12 height 4
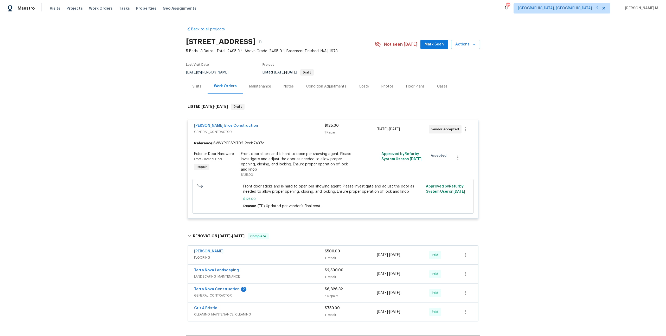
click at [169, 126] on div "Back to all projects 8761 Menkar Rd, San Diego, CA 92126 5 Beds | 3 Baths | Tot…" at bounding box center [333, 176] width 666 height 320
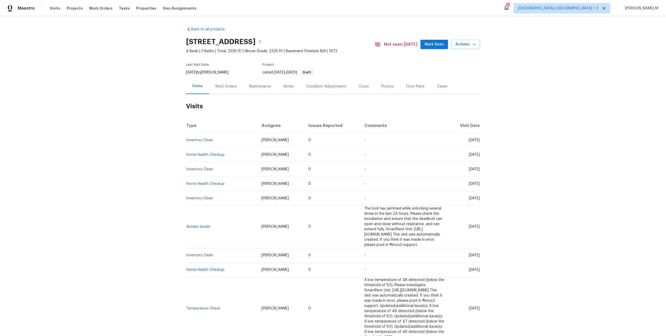
click at [219, 84] on div "Work Orders" at bounding box center [226, 86] width 22 height 5
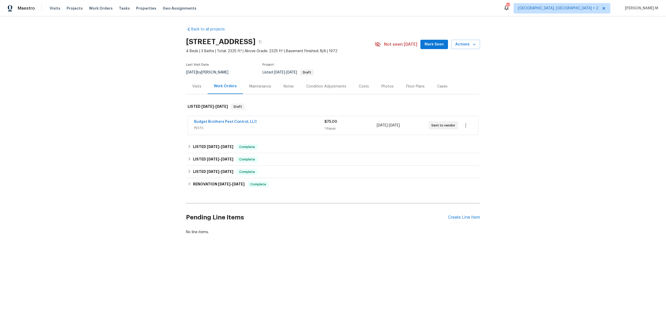
click at [205, 127] on span "PESTS" at bounding box center [259, 128] width 130 height 5
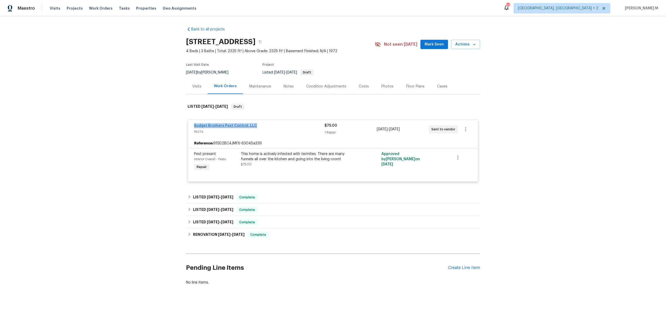
drag, startPoint x: 264, startPoint y: 121, endPoint x: 193, endPoint y: 121, distance: 71.2
click at [194, 123] on div "Budget Brothers Pest Control, LLC" at bounding box center [259, 126] width 130 height 6
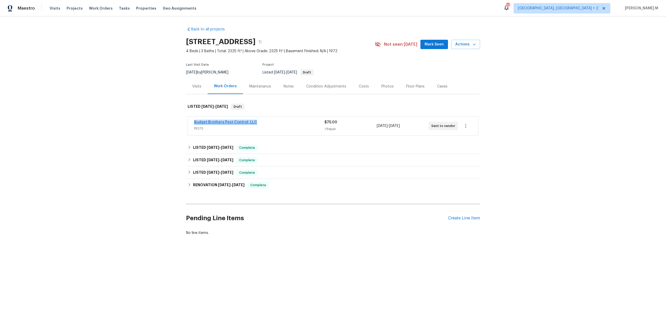
copy link "Budget Brothers Pest Control, LLC"
click at [201, 120] on link "Budget Brothers Pest Control, LLC" at bounding box center [225, 122] width 63 height 4
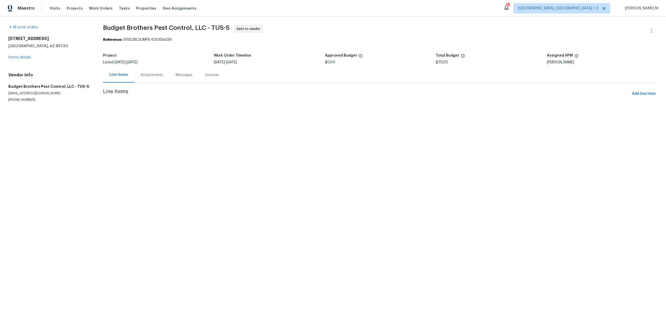
click at [147, 73] on div "Attachments" at bounding box center [151, 75] width 23 height 5
click at [151, 75] on div "Progress Updates" at bounding box center [154, 75] width 31 height 5
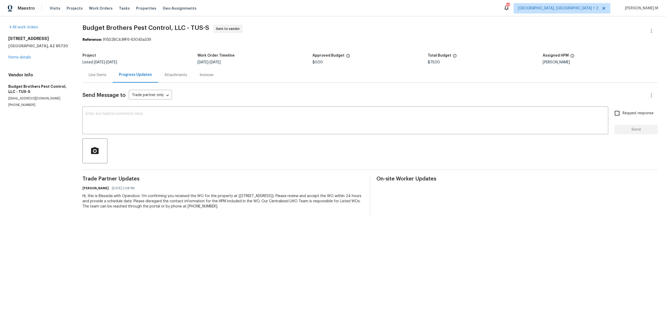
click at [153, 161] on div "Send Message to Trade partner only Trade partner only ​ x ​ Request response Se…" at bounding box center [369, 149] width 575 height 133
